Goal: Task Accomplishment & Management: Complete application form

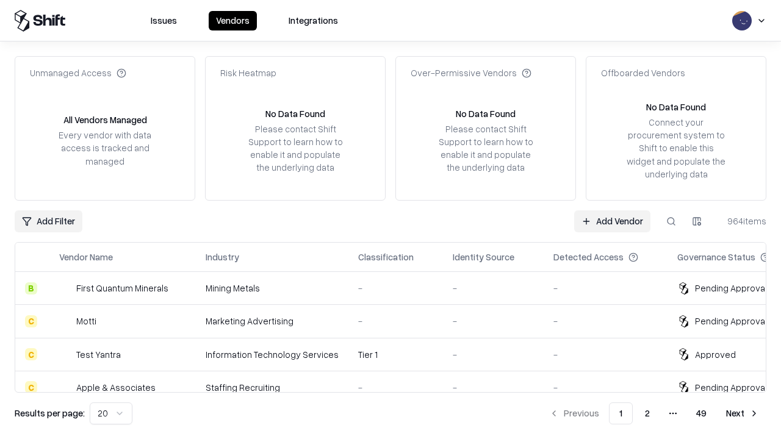
click at [612, 221] on link "Add Vendor" at bounding box center [612, 221] width 76 height 22
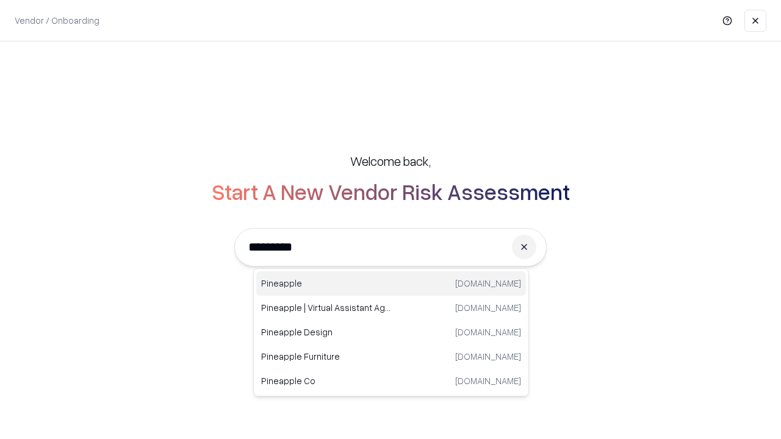
click at [391, 284] on div "Pineapple pineappleenergy.com" at bounding box center [391, 283] width 270 height 24
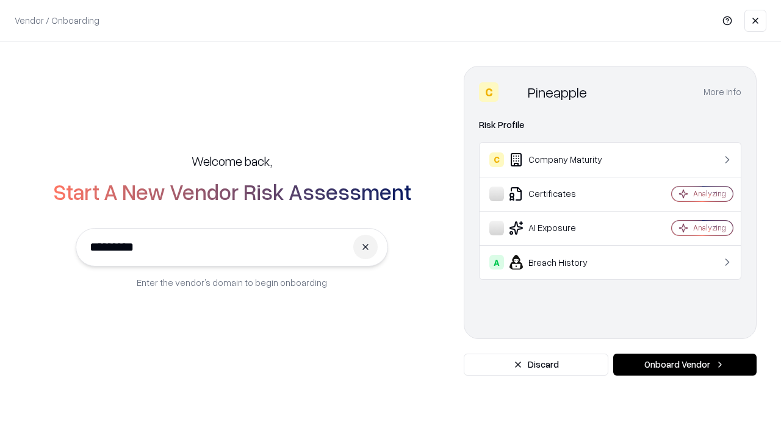
type input "*********"
click at [684, 365] on button "Onboard Vendor" at bounding box center [684, 365] width 143 height 22
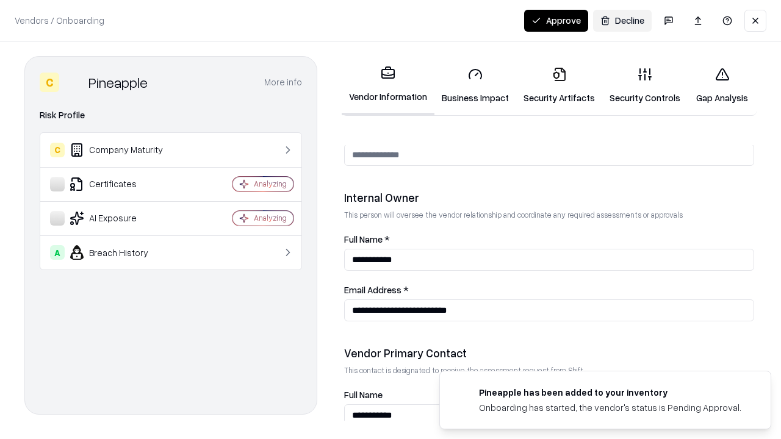
scroll to position [632, 0]
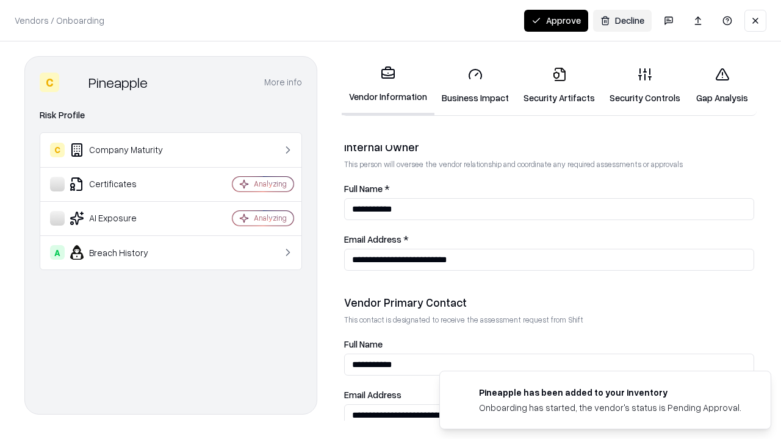
click at [559, 85] on link "Security Artifacts" at bounding box center [559, 85] width 86 height 57
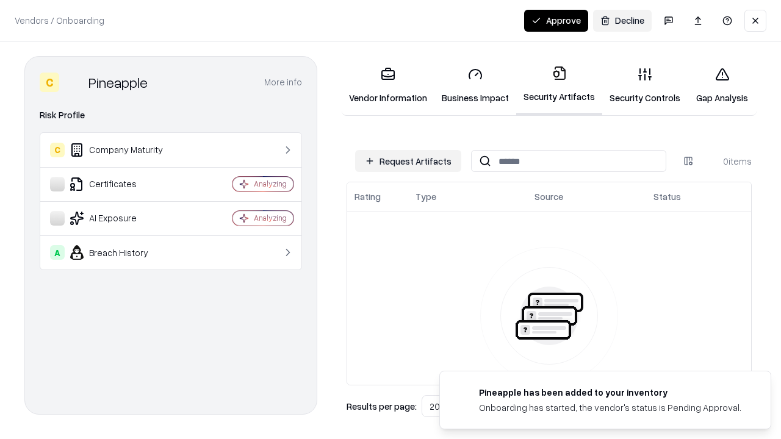
click at [408, 161] on button "Request Artifacts" at bounding box center [408, 161] width 106 height 22
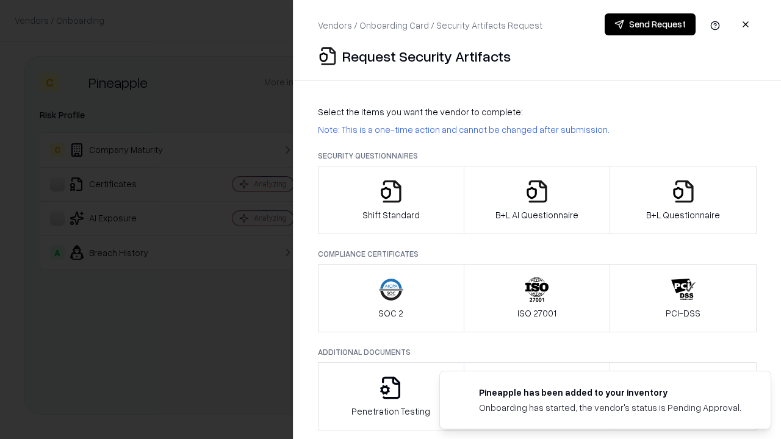
click at [683, 200] on icon "button" at bounding box center [683, 191] width 24 height 24
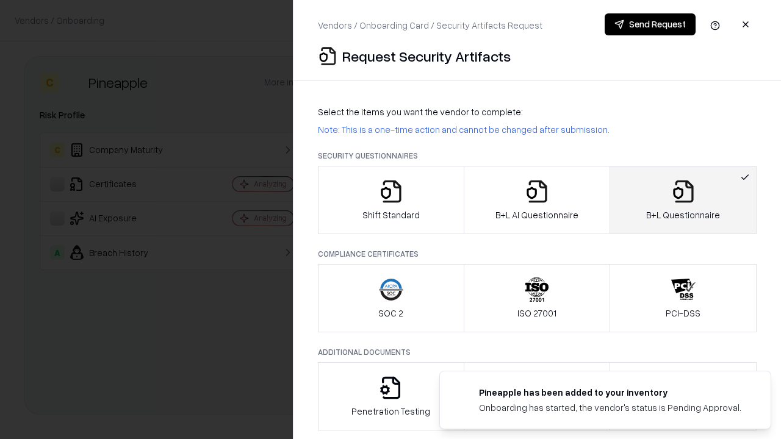
click at [536, 200] on icon "button" at bounding box center [537, 191] width 24 height 24
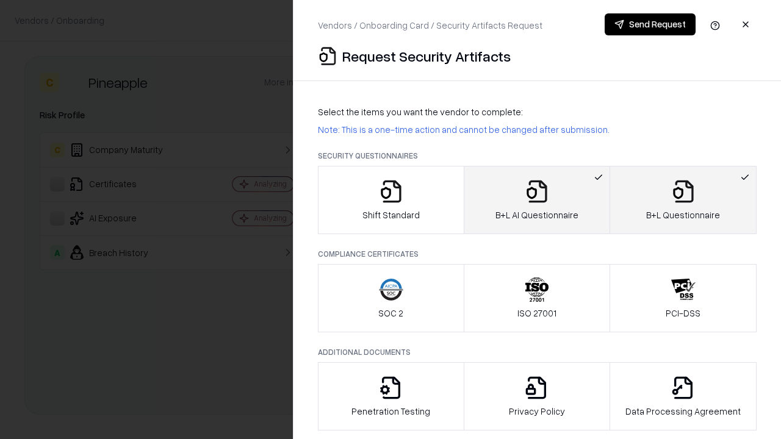
click at [650, 24] on button "Send Request" at bounding box center [650, 24] width 91 height 22
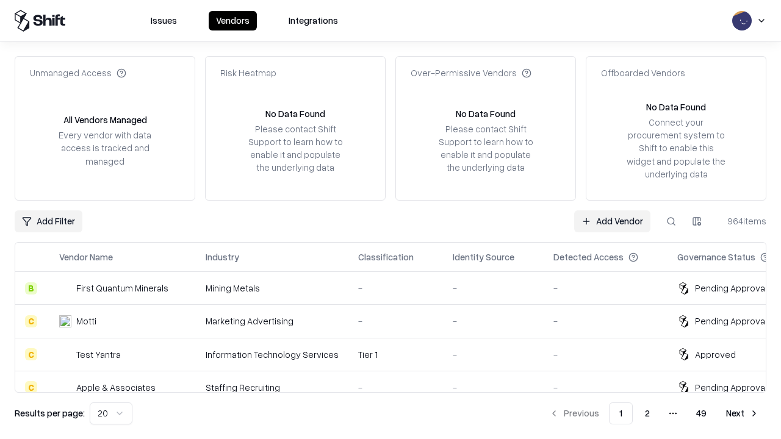
click at [671, 221] on button at bounding box center [671, 221] width 22 height 22
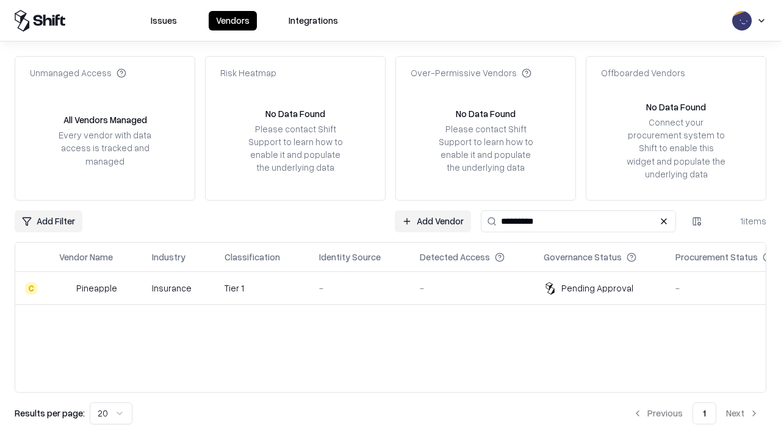
type input "*********"
click at [398, 288] on div "-" at bounding box center [359, 288] width 81 height 13
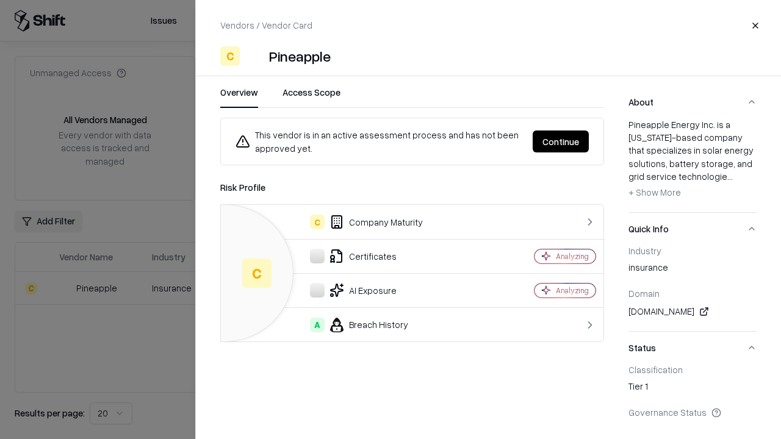
click at [561, 142] on button "Continue" at bounding box center [561, 142] width 56 height 22
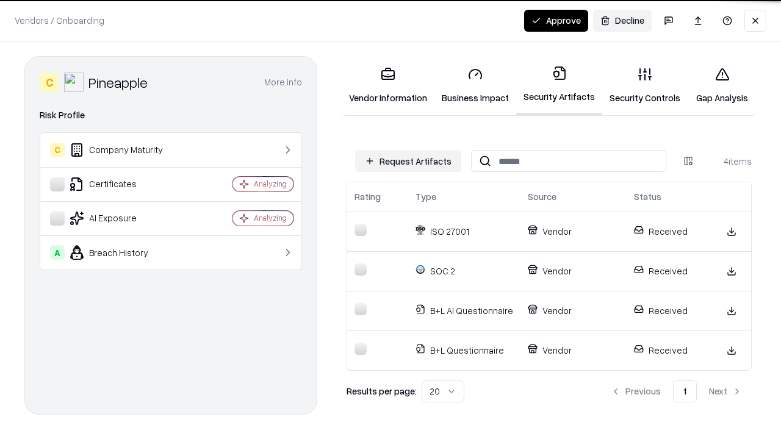
click at [556, 20] on button "Approve" at bounding box center [556, 21] width 64 height 22
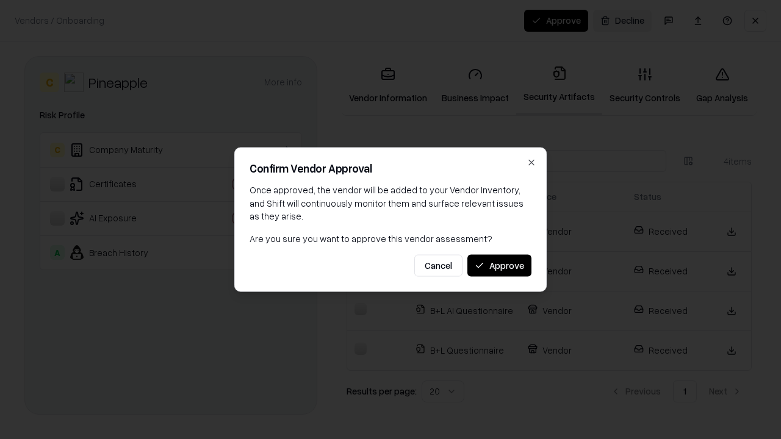
click at [499, 265] on button "Approve" at bounding box center [499, 265] width 64 height 22
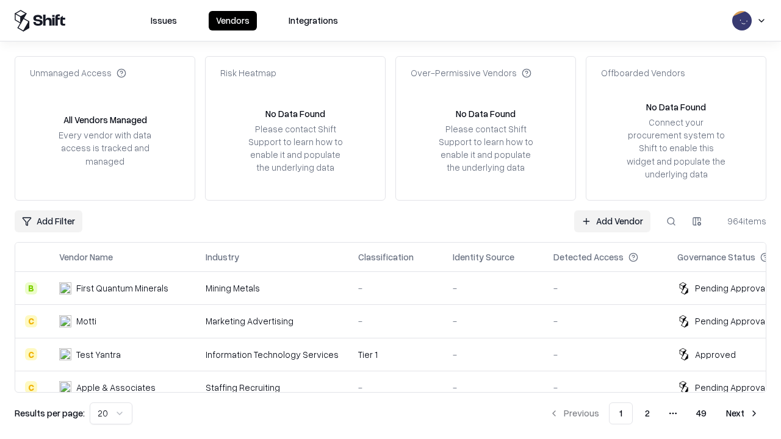
type input "*********"
click at [612, 221] on link "Add Vendor" at bounding box center [612, 221] width 76 height 22
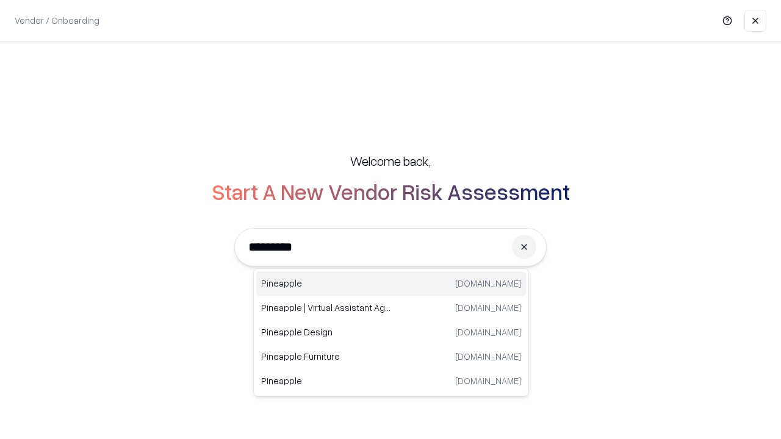
click at [391, 284] on div "Pineapple pineappleenergy.com" at bounding box center [391, 283] width 270 height 24
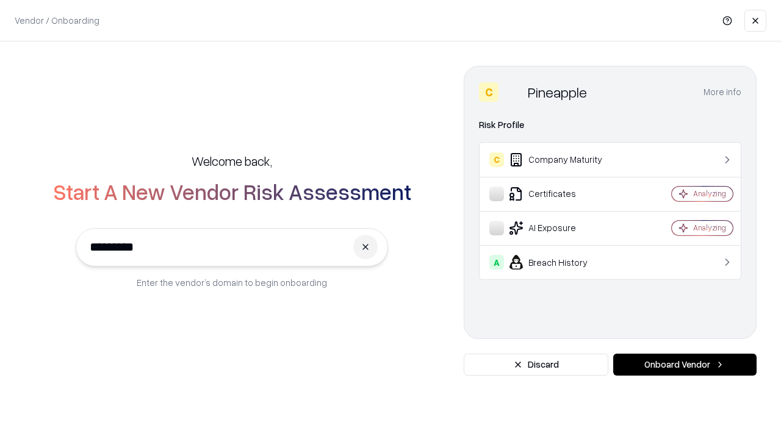
type input "*********"
click at [684, 365] on button "Onboard Vendor" at bounding box center [684, 365] width 143 height 22
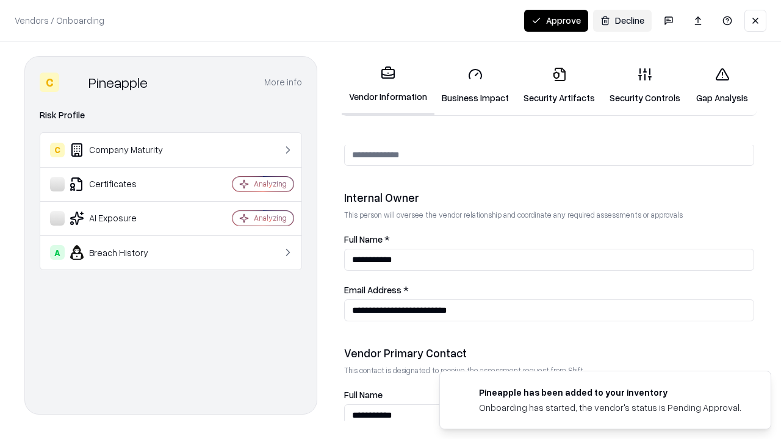
scroll to position [632, 0]
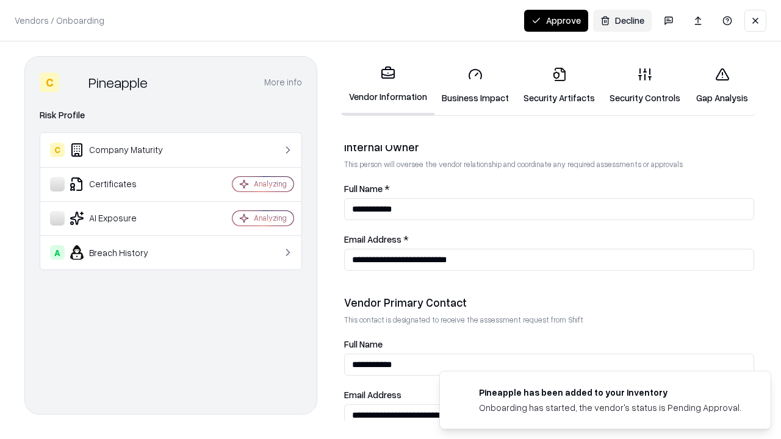
click at [556, 20] on button "Approve" at bounding box center [556, 21] width 64 height 22
